Goal: Navigation & Orientation: Understand site structure

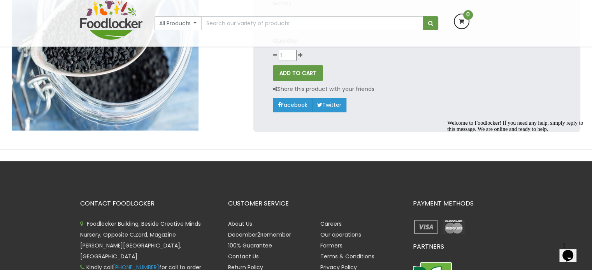
scroll to position [156, 0]
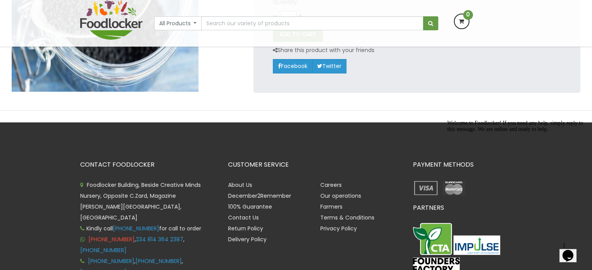
click at [121, 236] on link "[PHONE_NUMBER]" at bounding box center [111, 240] width 46 height 8
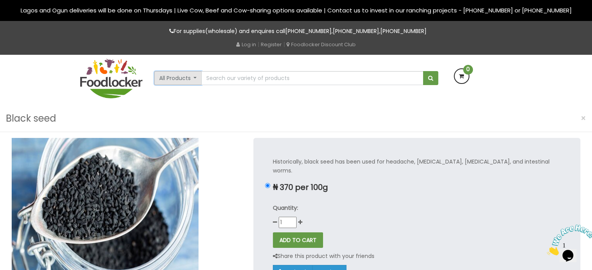
click at [199, 75] on button "All Products" at bounding box center [178, 78] width 48 height 14
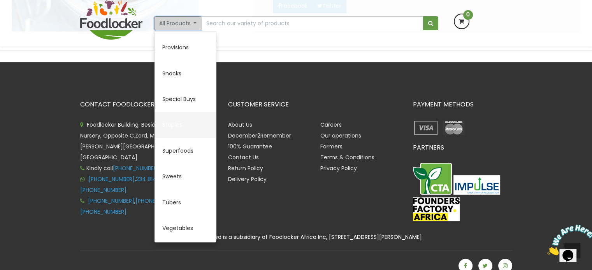
scroll to position [216, 0]
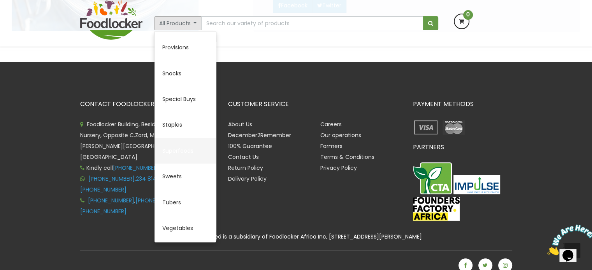
click at [173, 152] on link "Superfoods" at bounding box center [184, 151] width 61 height 26
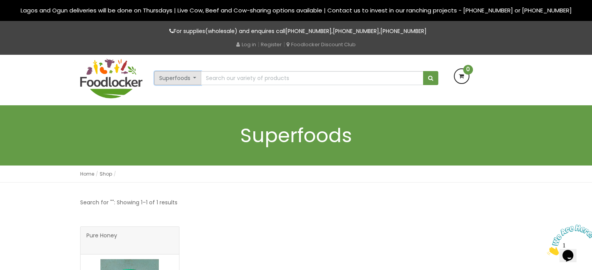
click at [194, 77] on button "Superfoods" at bounding box center [177, 78] width 47 height 14
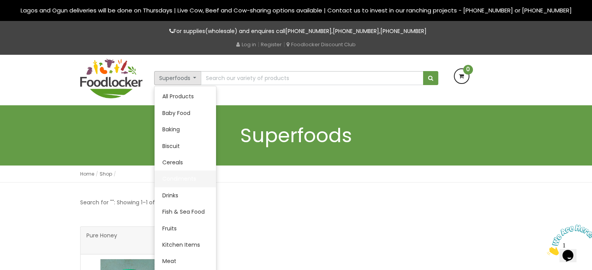
click at [189, 177] on link "Condiments" at bounding box center [184, 179] width 61 height 16
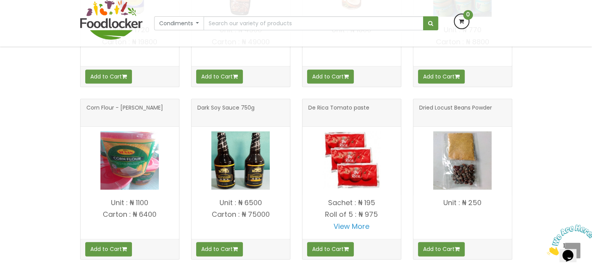
scroll to position [389, 0]
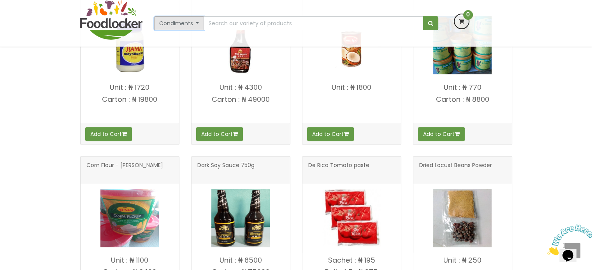
click at [196, 23] on button "Condiments" at bounding box center [179, 23] width 50 height 14
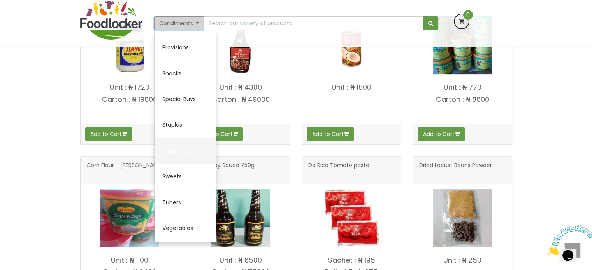
scroll to position [347, 0]
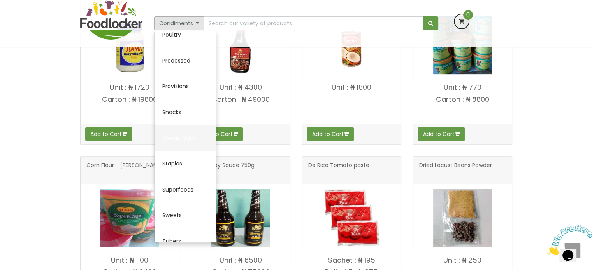
click at [174, 133] on link "Special Buys" at bounding box center [184, 138] width 61 height 26
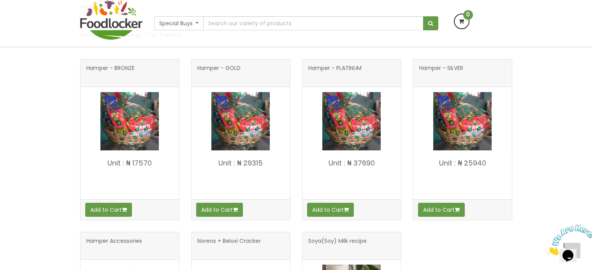
scroll to position [117, 0]
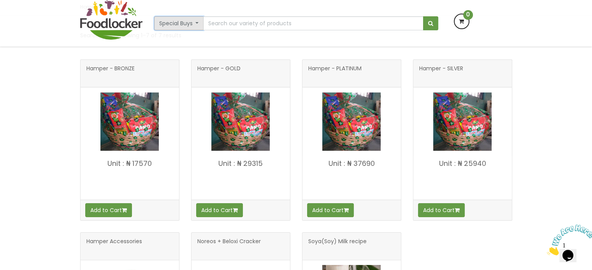
click at [196, 24] on button "Special Buys" at bounding box center [179, 23] width 50 height 14
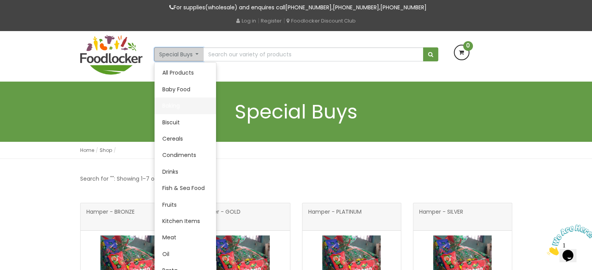
scroll to position [0, 0]
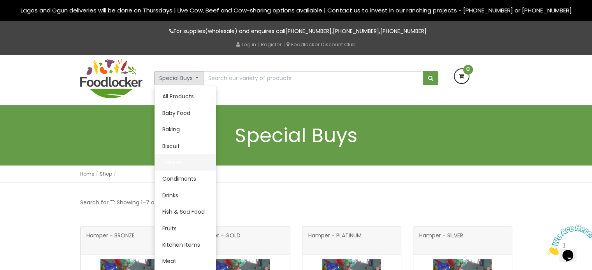
click at [176, 159] on link "Cereals" at bounding box center [184, 162] width 61 height 16
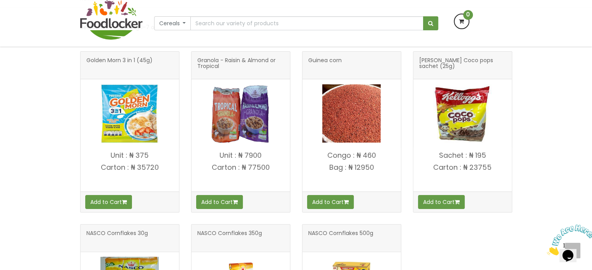
scroll to position [117, 0]
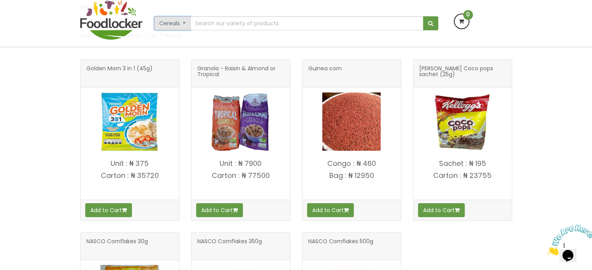
click at [183, 23] on button "Cereals" at bounding box center [172, 23] width 37 height 14
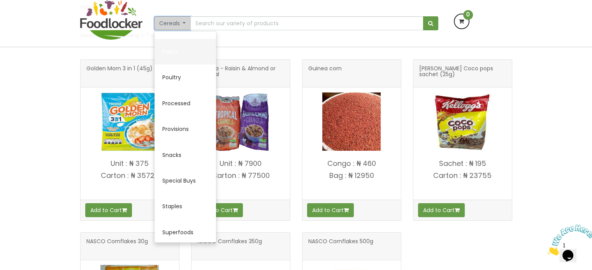
scroll to position [311, 0]
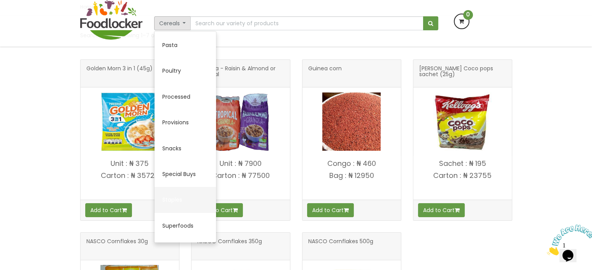
click at [182, 198] on link "Staples" at bounding box center [184, 200] width 61 height 26
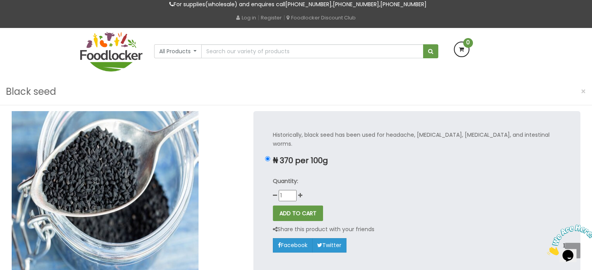
scroll to position [23, 0]
